Goal: Transaction & Acquisition: Download file/media

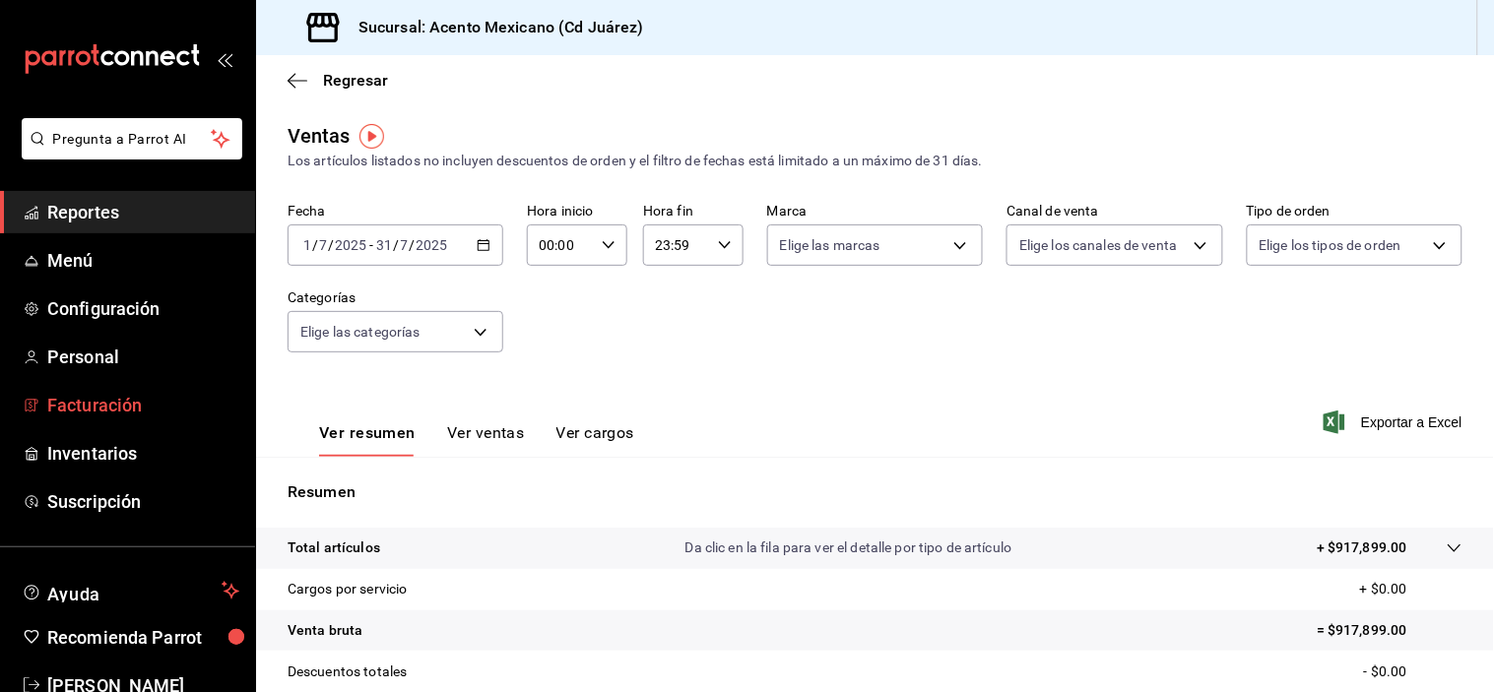
click at [110, 395] on span "Facturación" at bounding box center [143, 405] width 192 height 27
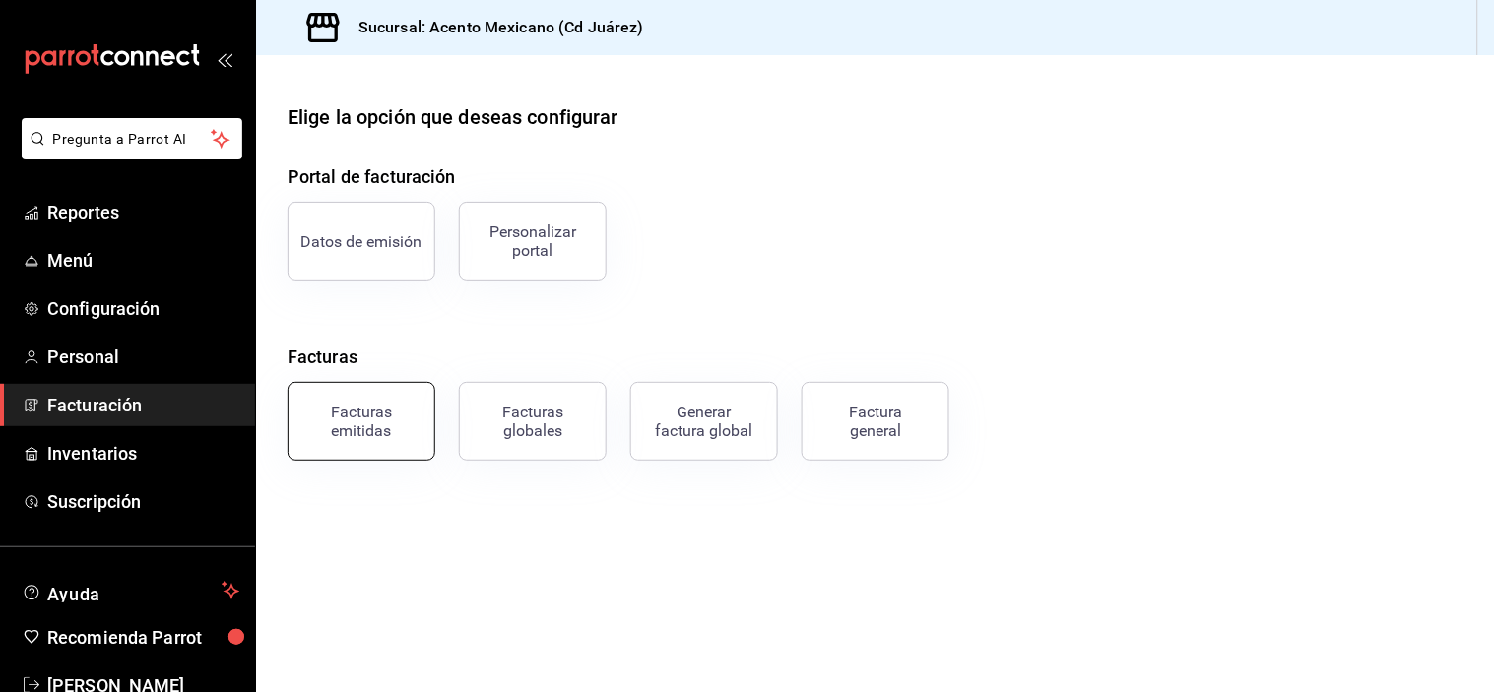
click at [388, 399] on button "Facturas emitidas" at bounding box center [362, 421] width 148 height 79
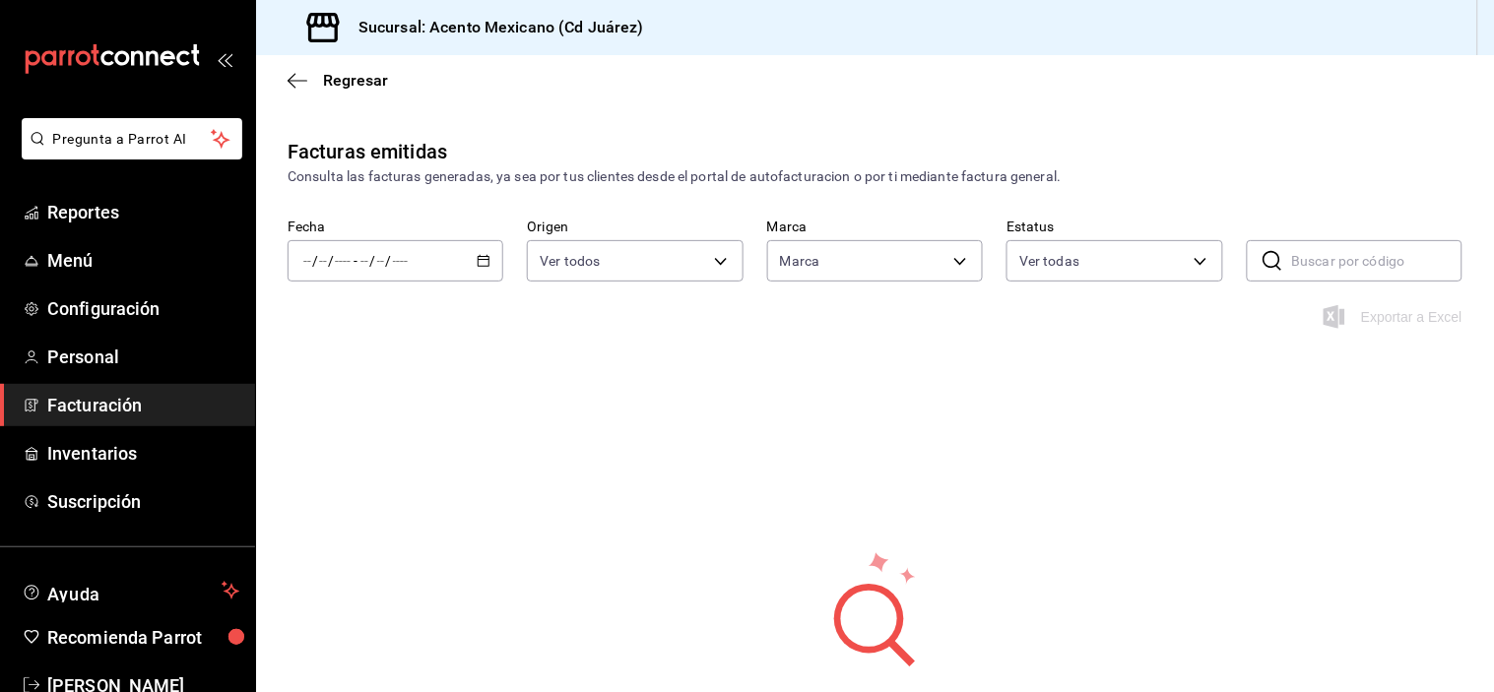
type input "9c3ea989-fef0-4aca-870c-c0ccf7625834"
click at [479, 260] on \(Stroke\) "button" at bounding box center [484, 259] width 11 height 1
click at [355, 455] on span "Mes actual" at bounding box center [380, 453] width 153 height 21
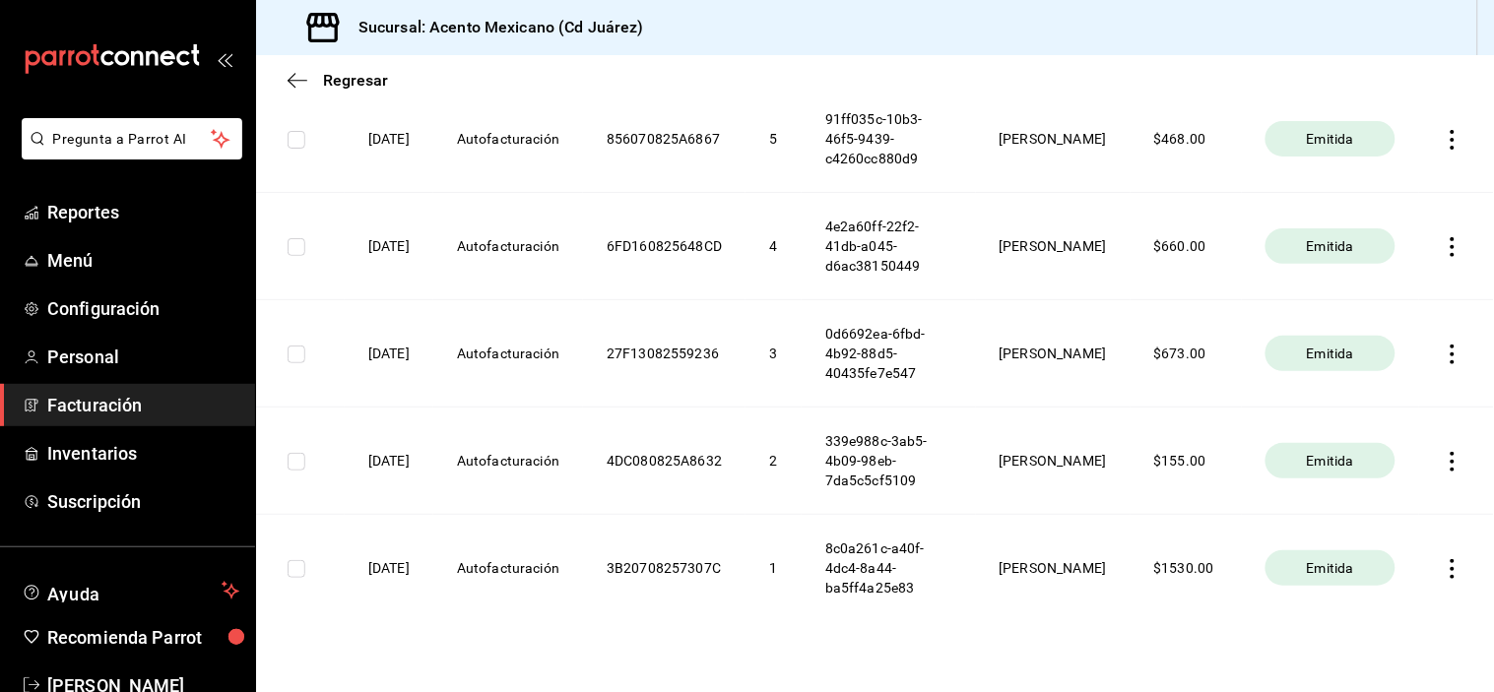
scroll to position [417, 0]
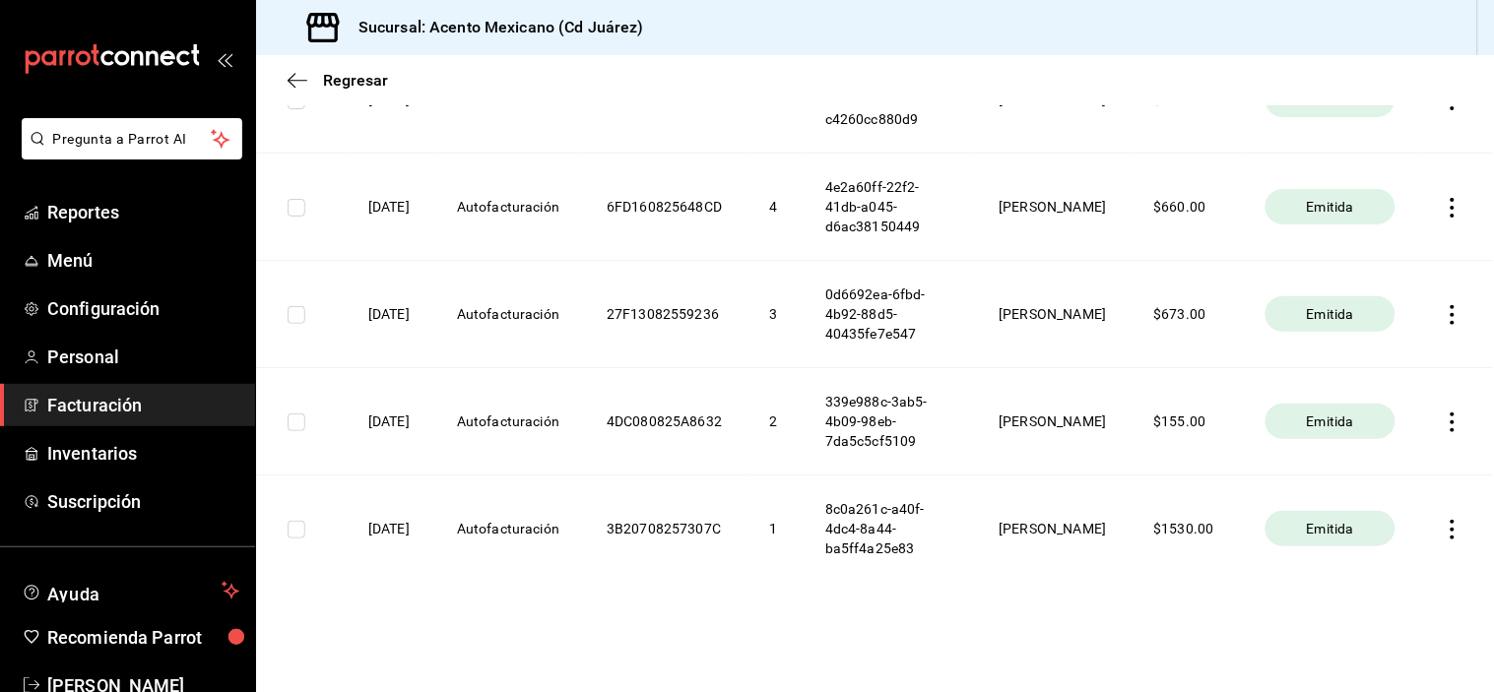
click at [1446, 527] on icon "button" at bounding box center [1453, 530] width 20 height 20
click at [1414, 492] on li "Descargar PDF" at bounding box center [1359, 481] width 173 height 50
click at [1443, 424] on icon "button" at bounding box center [1453, 423] width 20 height 20
click at [1356, 380] on div "Descargar PDF" at bounding box center [1375, 374] width 95 height 16
click at [1443, 317] on icon "button" at bounding box center [1453, 315] width 20 height 20
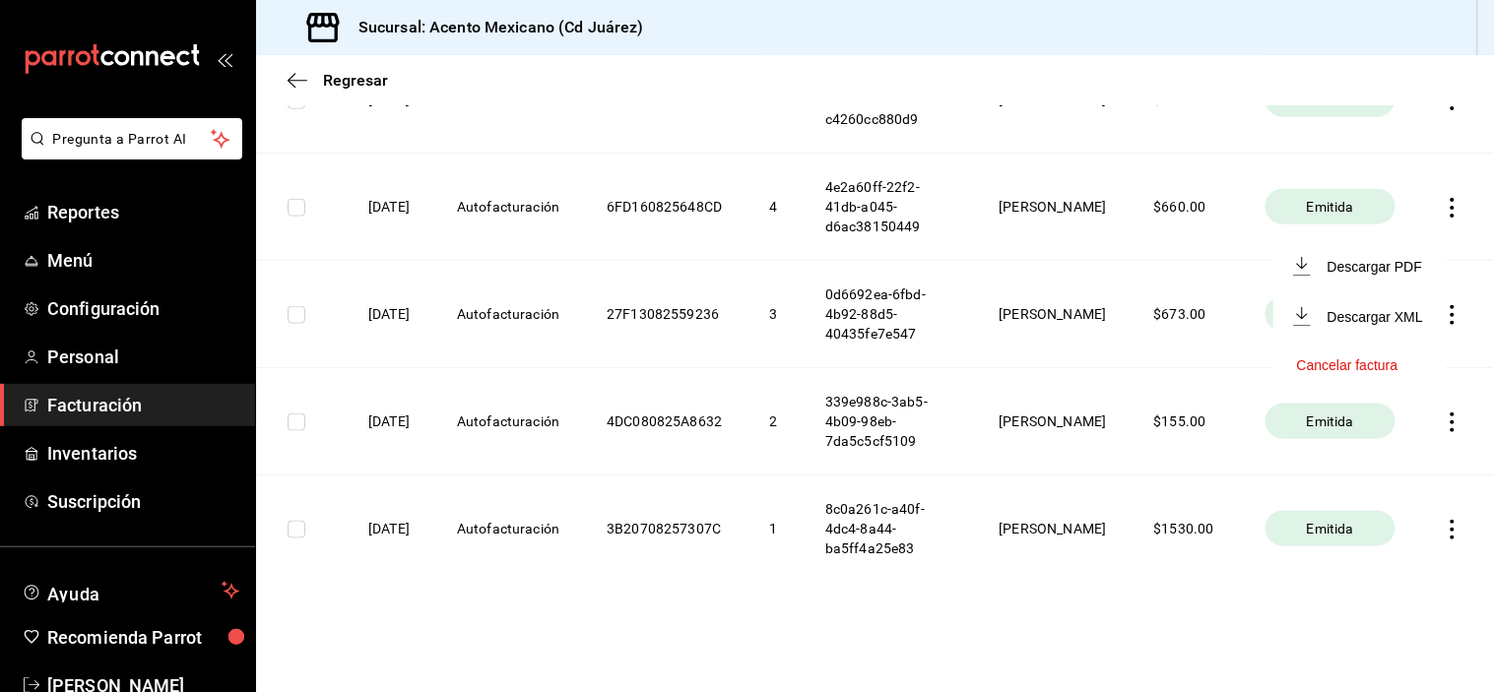
click at [1393, 277] on li "Descargar PDF" at bounding box center [1359, 266] width 173 height 50
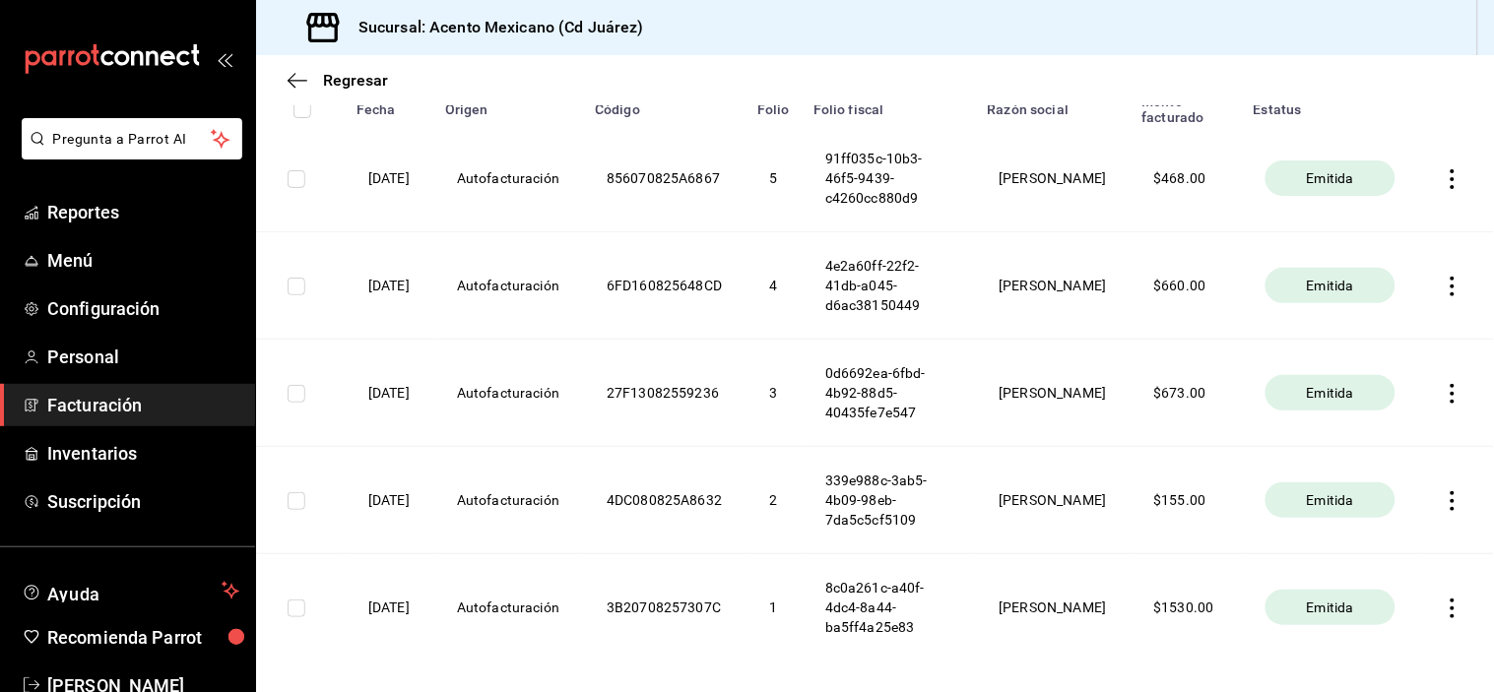
scroll to position [321, 0]
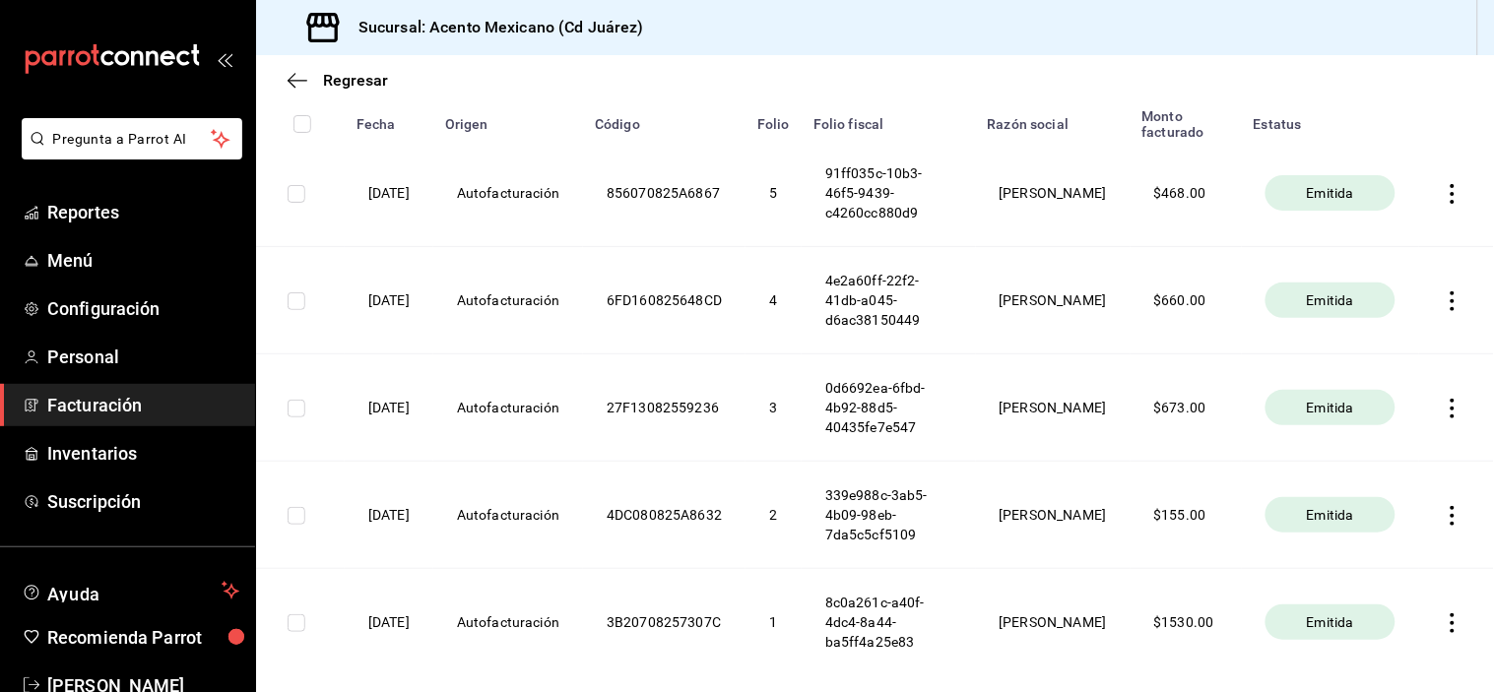
click at [1443, 302] on icon "button" at bounding box center [1453, 302] width 20 height 20
click at [1320, 264] on li "Descargar PDF" at bounding box center [1359, 254] width 173 height 50
click at [1443, 199] on icon "button" at bounding box center [1453, 194] width 20 height 20
click at [1364, 154] on div "Descargar PDF" at bounding box center [1375, 148] width 95 height 16
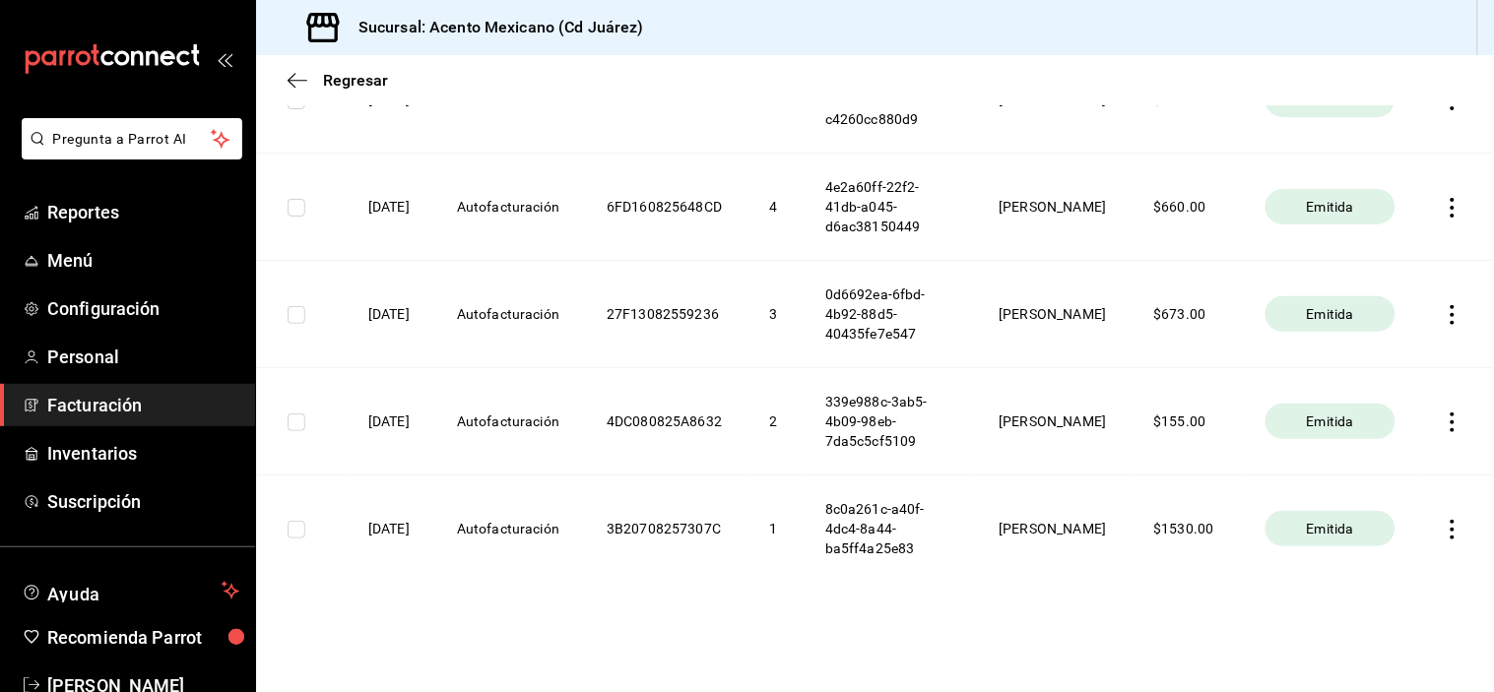
scroll to position [417, 0]
click at [1445, 534] on icon "button" at bounding box center [1453, 530] width 20 height 20
click at [306, 526] on div at bounding box center [747, 346] width 1494 height 692
click at [302, 527] on input "checkbox" at bounding box center [297, 530] width 18 height 18
checkbox input "true"
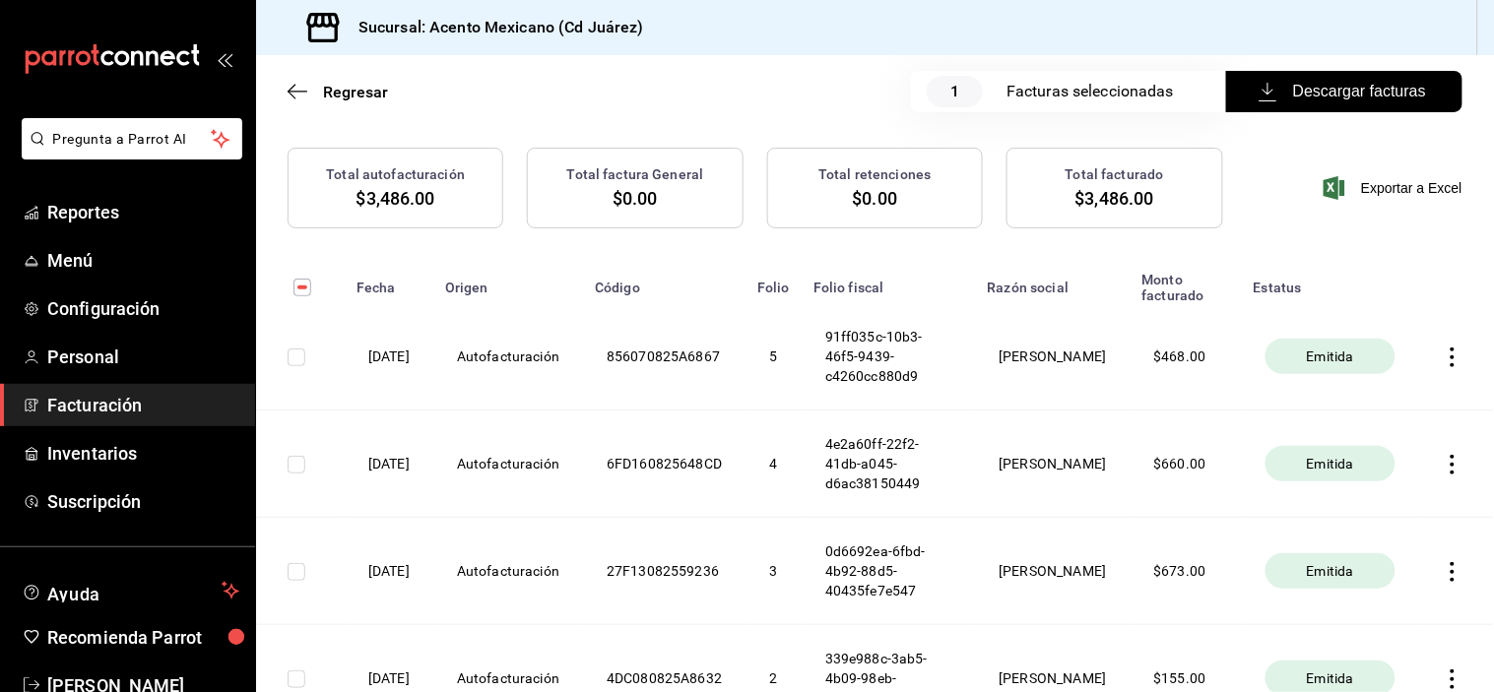
scroll to position [162, 0]
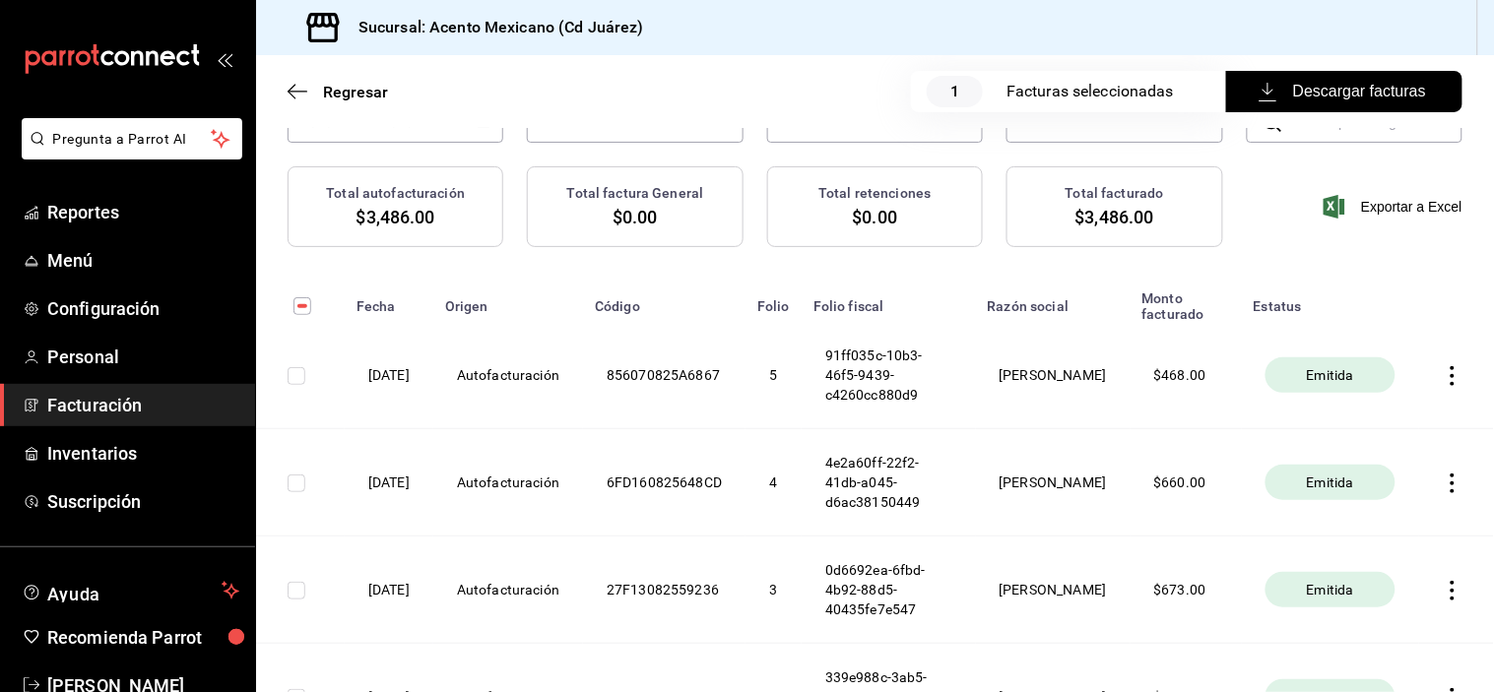
click at [301, 374] on input "checkbox" at bounding box center [297, 376] width 18 height 18
checkbox input "true"
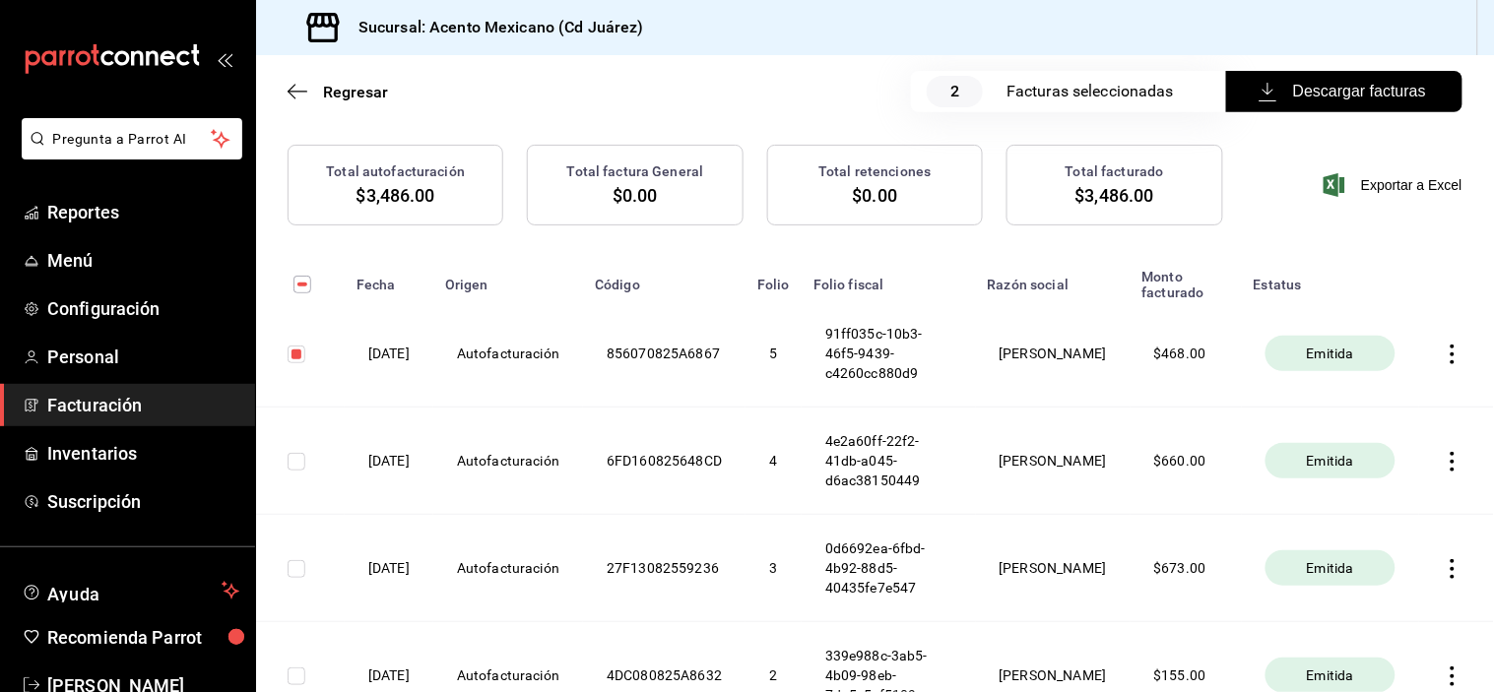
scroll to position [193, 0]
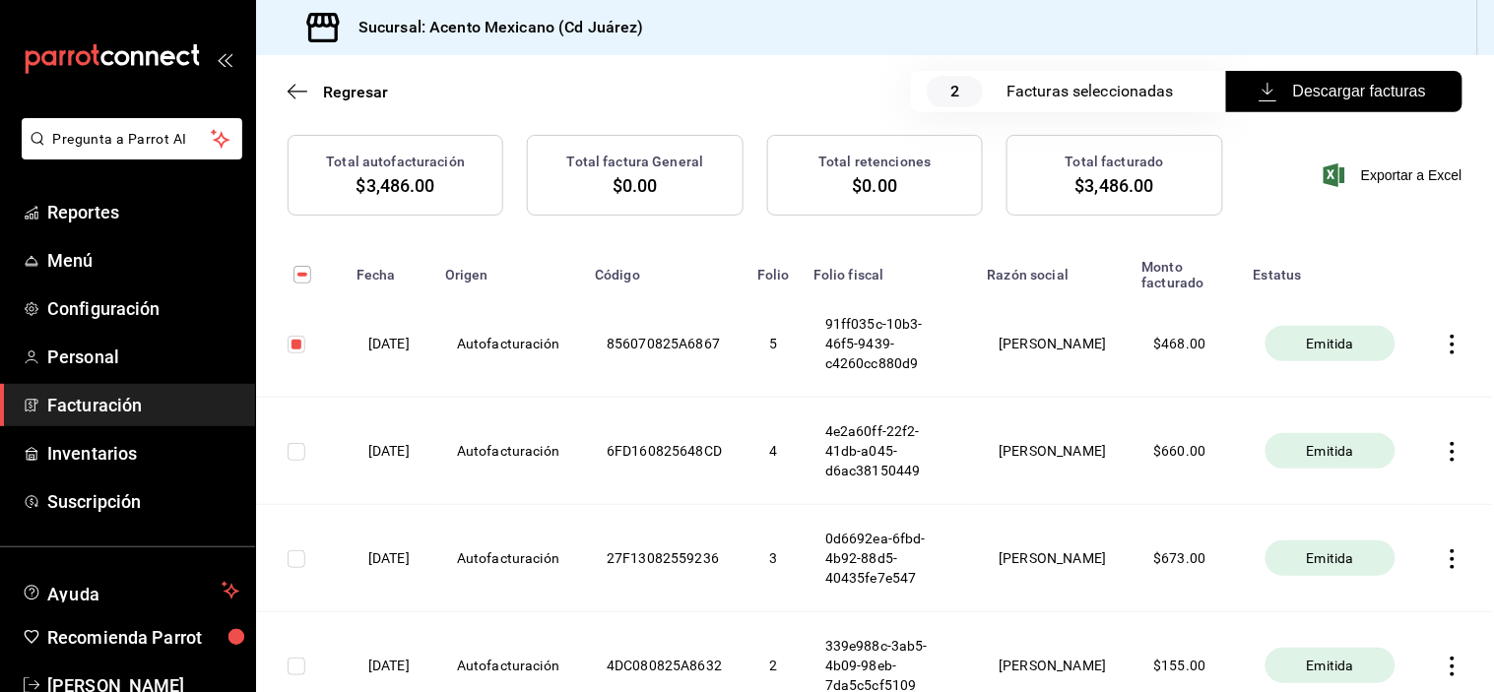
click at [303, 273] on input "checkbox" at bounding box center [302, 275] width 18 height 18
checkbox input "true"
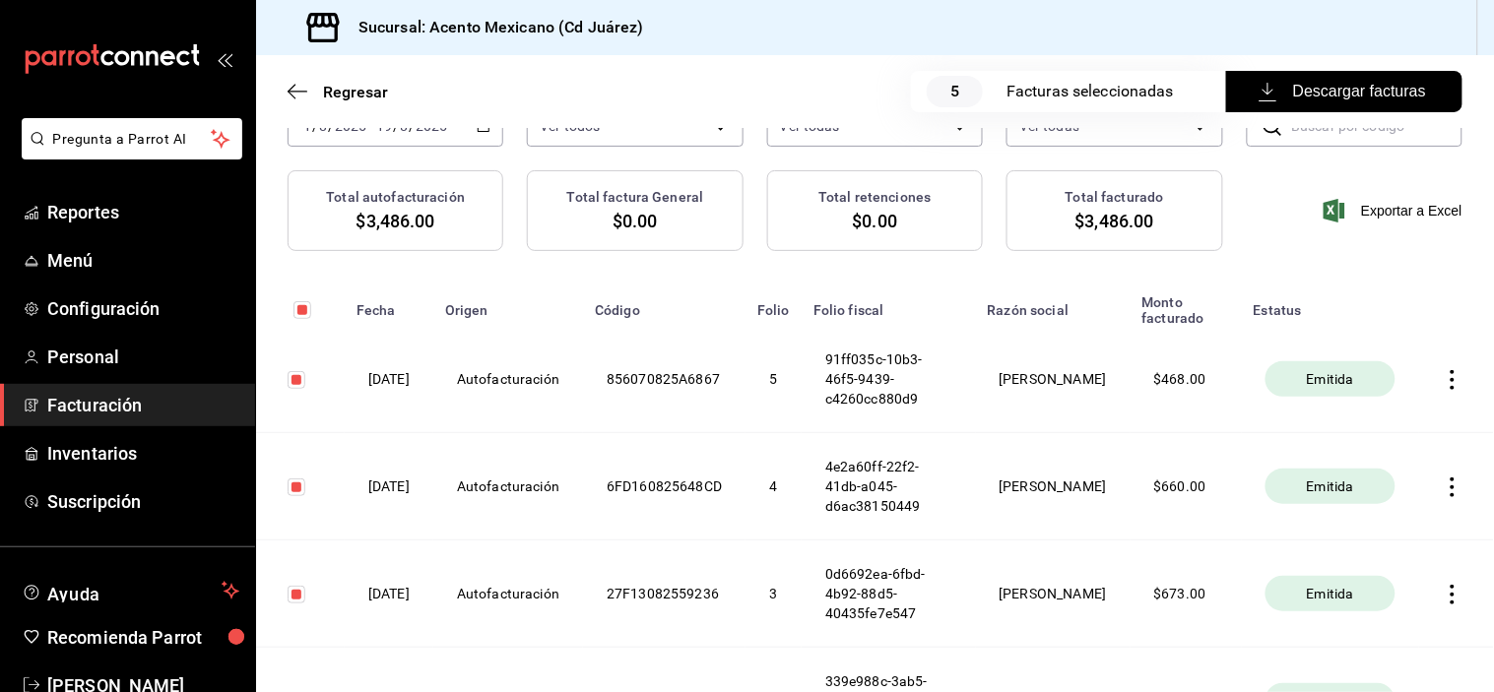
scroll to position [0, 0]
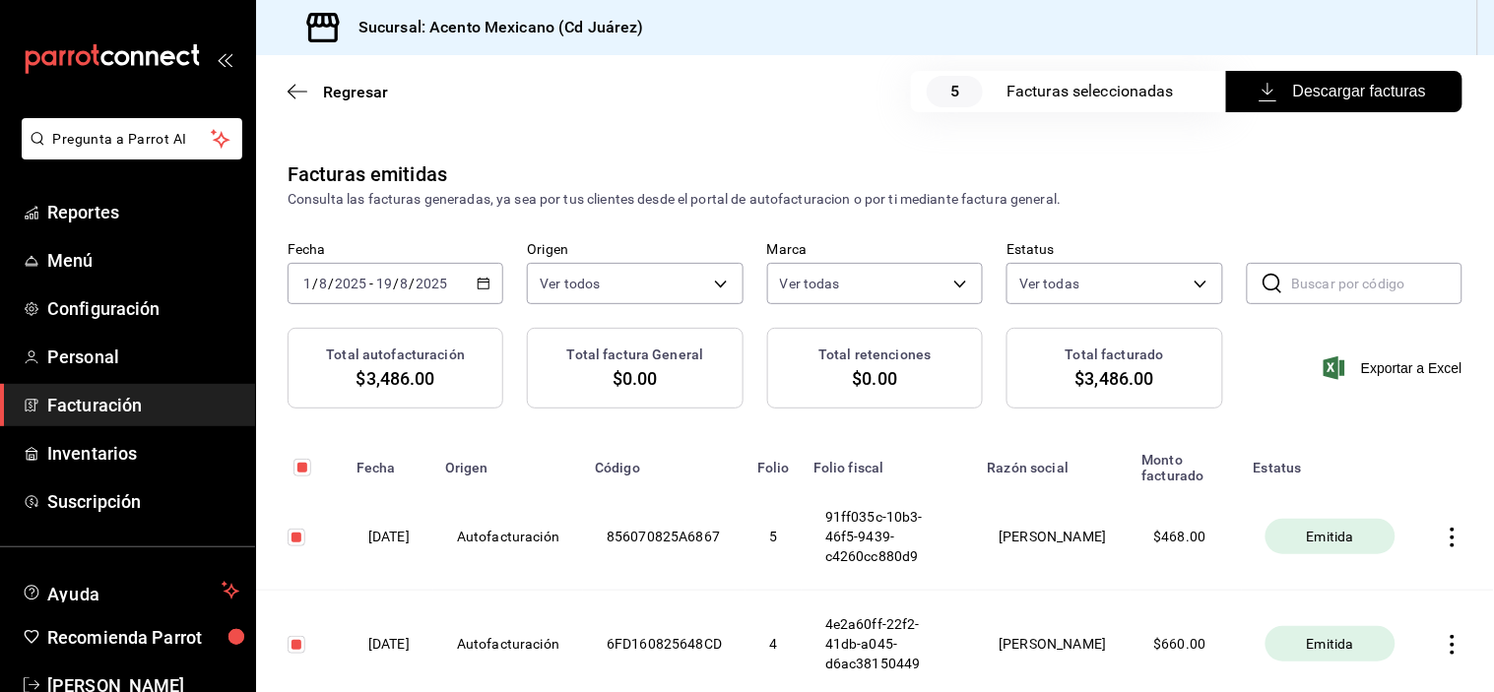
click at [1355, 100] on span "Descargar facturas" at bounding box center [1344, 92] width 163 height 24
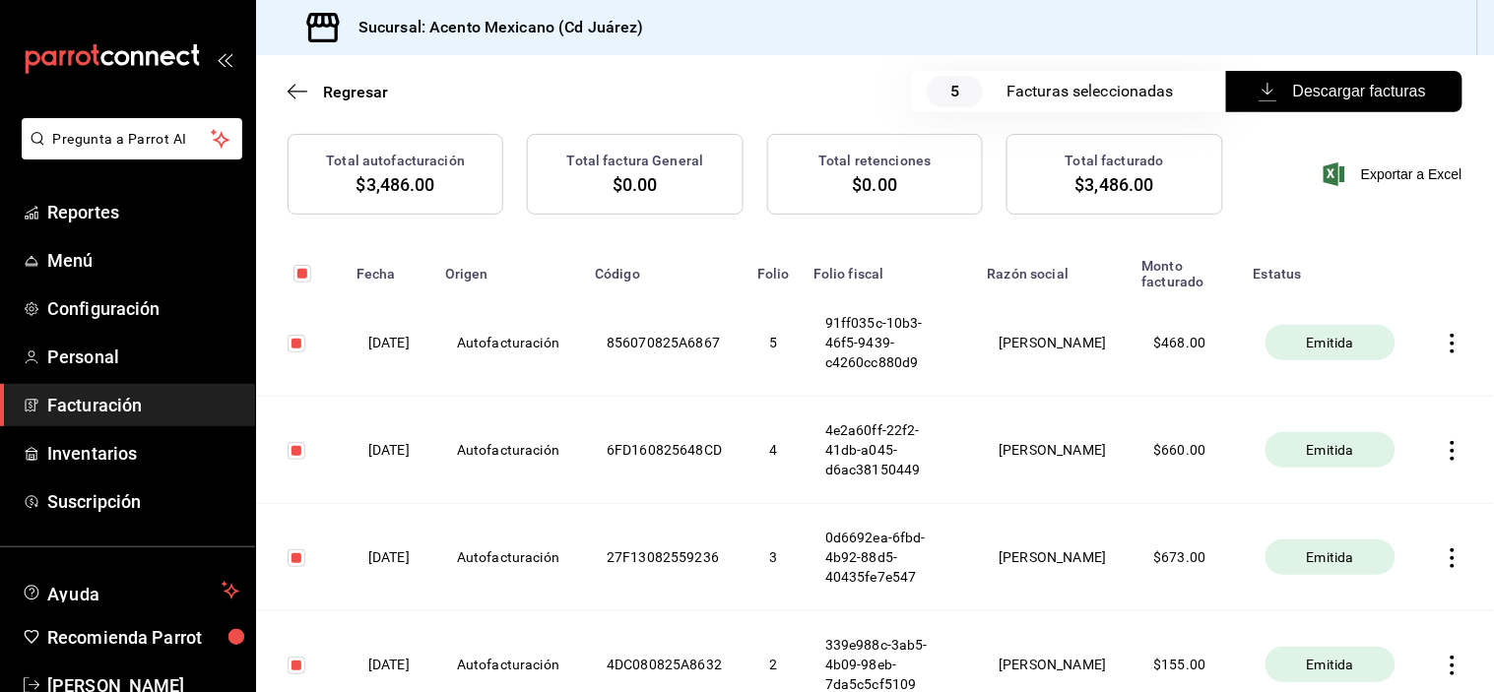
scroll to position [438, 0]
